Goal: Task Accomplishment & Management: Manage account settings

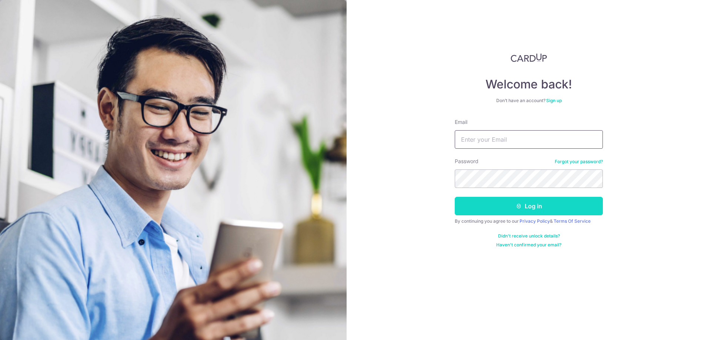
type input "[EMAIL_ADDRESS][DOMAIN_NAME]"
click at [556, 207] on button "Log in" at bounding box center [529, 206] width 148 height 19
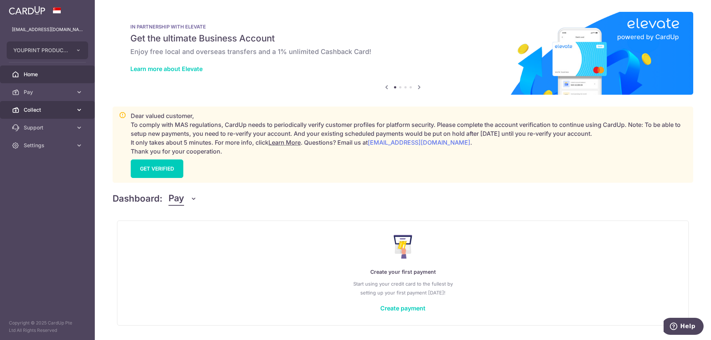
click at [47, 111] on span "Collect" at bounding box center [48, 109] width 49 height 7
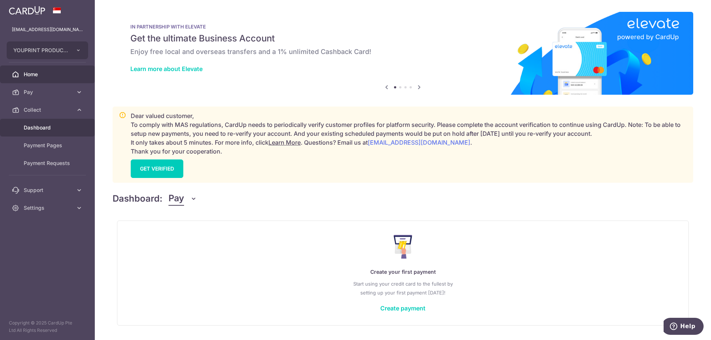
click at [36, 126] on span "Dashboard" at bounding box center [48, 127] width 49 height 7
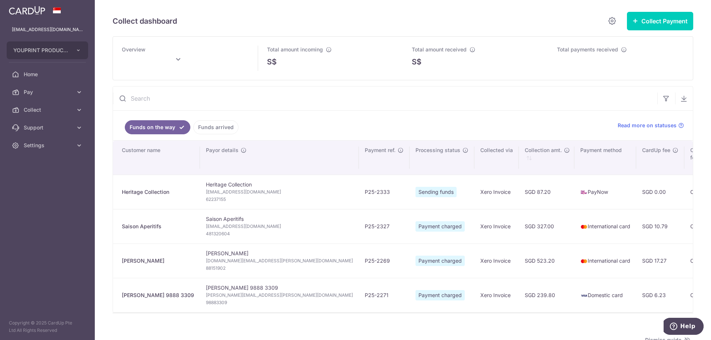
type input "September 2025"
